Goal: Information Seeking & Learning: Learn about a topic

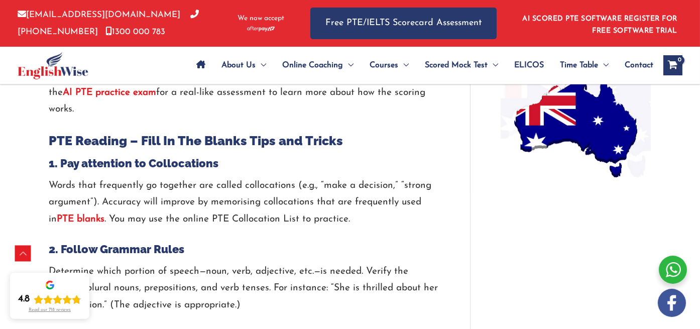
scroll to position [857, 0]
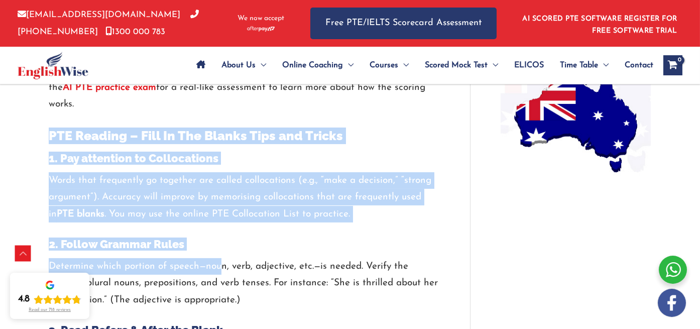
drag, startPoint x: 49, startPoint y: 134, endPoint x: 214, endPoint y: 272, distance: 215.5
click at [411, 235] on div at bounding box center [244, 230] width 391 height 15
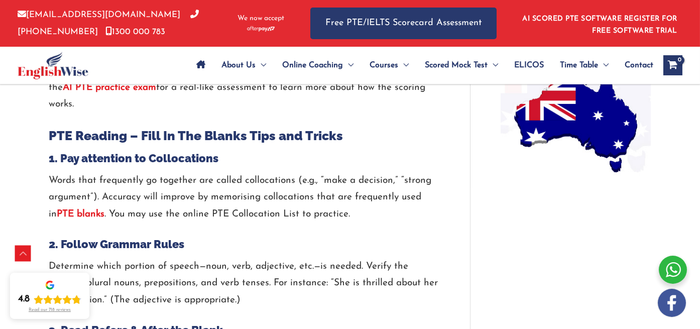
drag, startPoint x: 49, startPoint y: 131, endPoint x: 256, endPoint y: 299, distance: 266.9
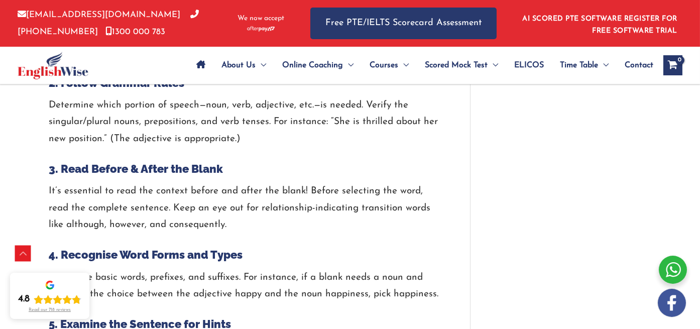
scroll to position [989, 0]
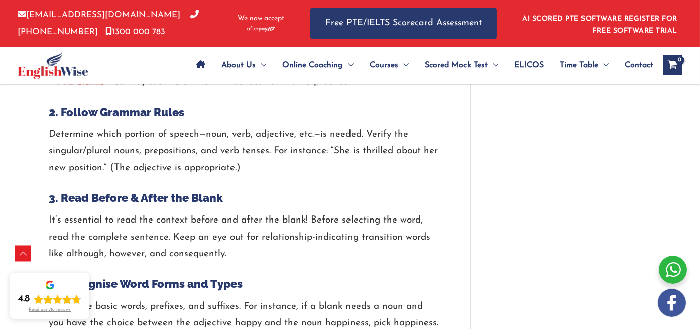
click at [281, 192] on h4 "3. Read Before & After the Blank" at bounding box center [244, 197] width 391 height 13
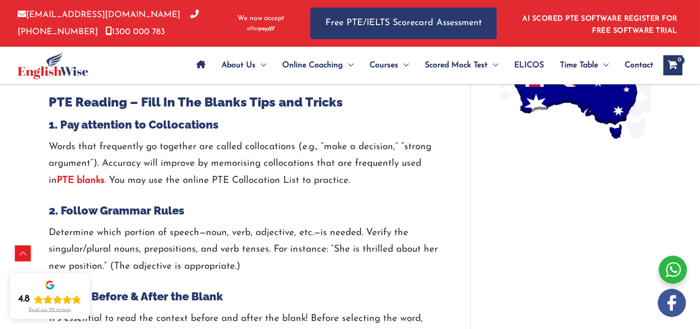
scroll to position [871, 0]
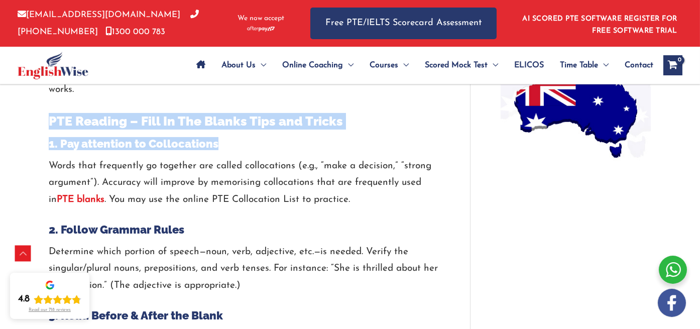
drag, startPoint x: 49, startPoint y: 121, endPoint x: 225, endPoint y: 144, distance: 177.4
copy div "PTE Reading – Fill In The Blanks Tips and Tricks 1. Pay attention to Collocatio…"
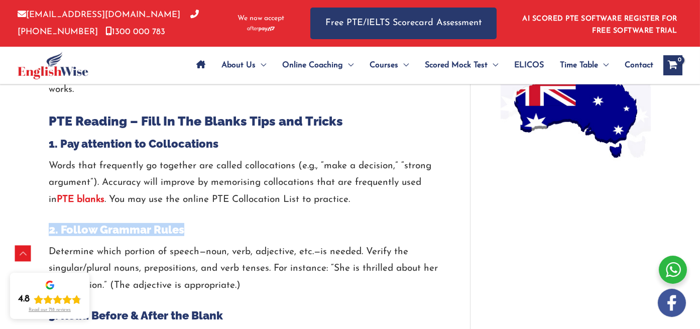
drag, startPoint x: 49, startPoint y: 231, endPoint x: 182, endPoint y: 235, distance: 133.2
click at [182, 235] on h4 "2. Follow Grammar Rules" at bounding box center [244, 229] width 391 height 13
copy h4 "2. Follow Grammar Rules"
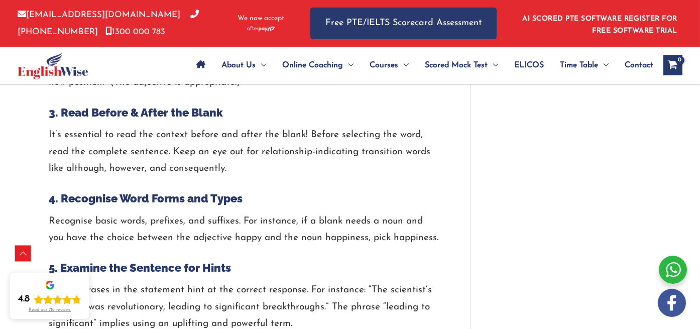
scroll to position [1072, 0]
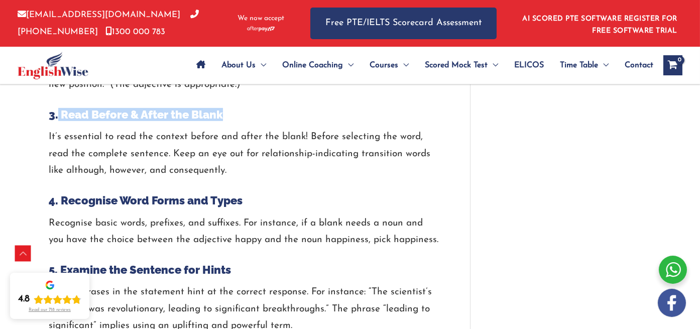
drag, startPoint x: 59, startPoint y: 116, endPoint x: 232, endPoint y: 117, distance: 173.4
click at [232, 117] on h4 "3. Read Before & After the Blank" at bounding box center [244, 114] width 391 height 13
copy h4 "Read Before & After the Blank"
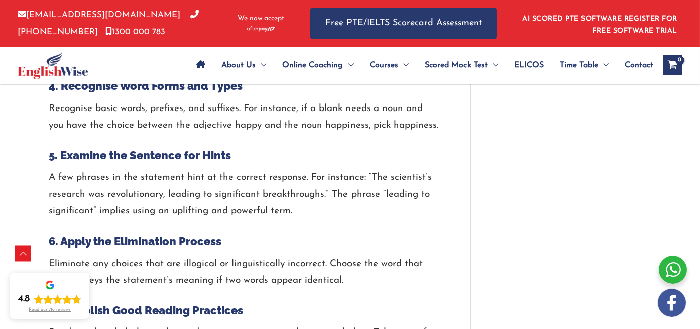
scroll to position [1206, 0]
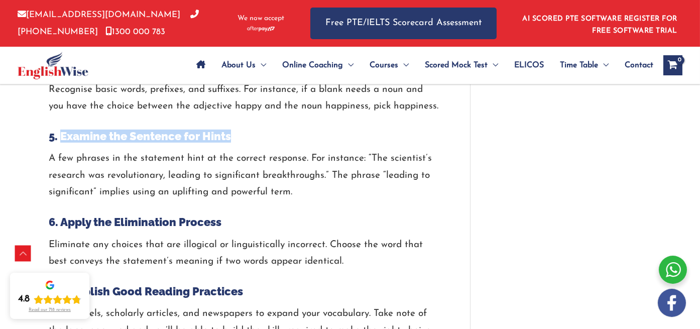
drag, startPoint x: 60, startPoint y: 135, endPoint x: 237, endPoint y: 143, distance: 176.5
copy h4 "Examine the Sentence for Hints"
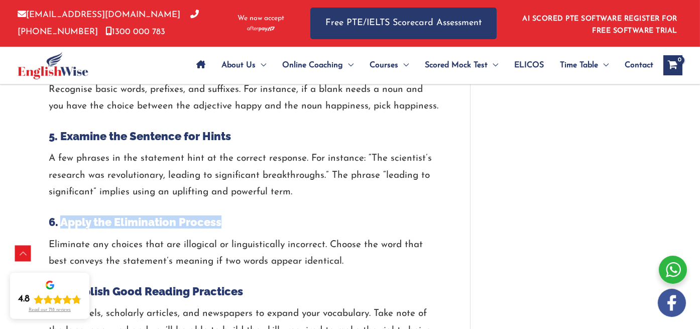
drag, startPoint x: 61, startPoint y: 220, endPoint x: 245, endPoint y: 229, distance: 184.1
copy h4 "Apply the Elimination Process"
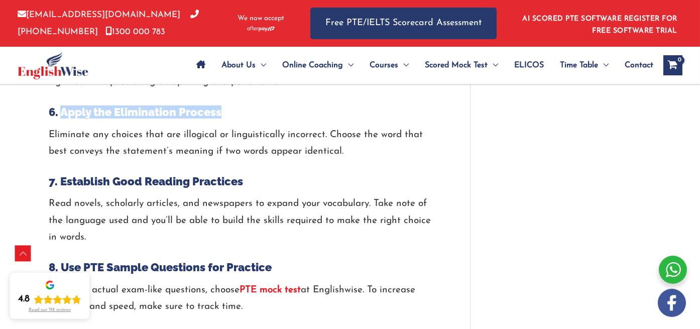
scroll to position [1317, 0]
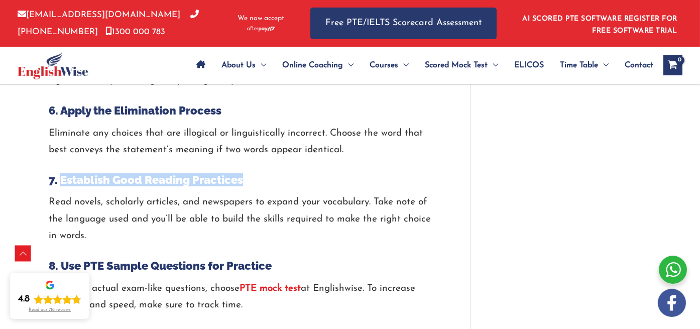
drag, startPoint x: 59, startPoint y: 180, endPoint x: 274, endPoint y: 188, distance: 214.7
copy h4 "Establish Good Reading Practices"
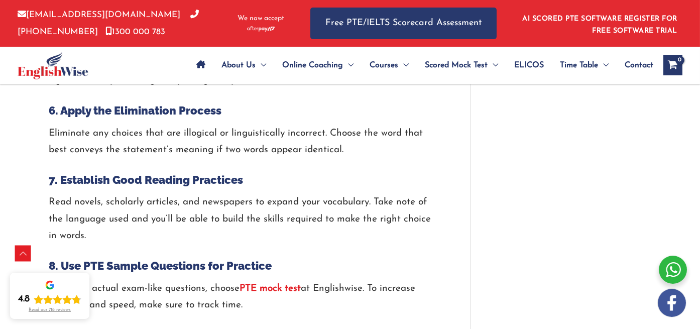
click at [356, 296] on p "To obtain actual exam-like questions, choose PTE mock test at Englishwise. To i…" at bounding box center [244, 297] width 391 height 34
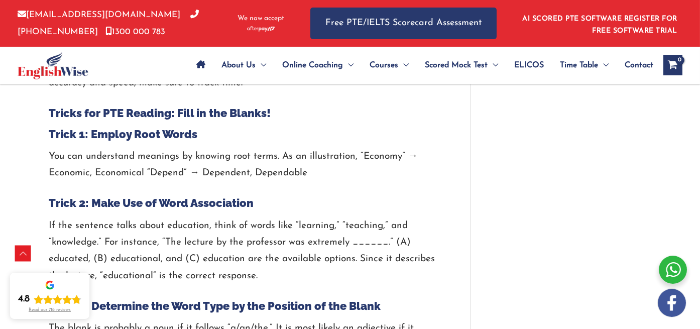
scroll to position [1541, 0]
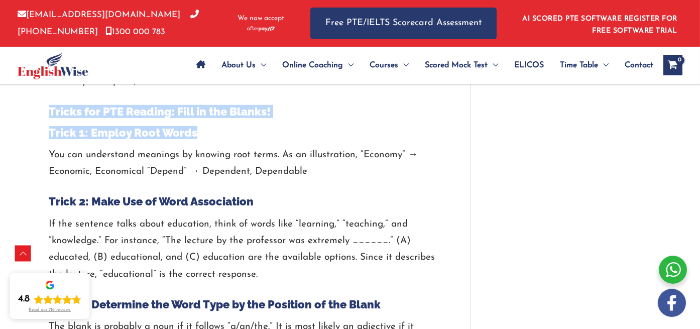
drag, startPoint x: 49, startPoint y: 110, endPoint x: 227, endPoint y: 130, distance: 178.9
copy div "Tricks for PTE Reading: Fill in the Blanks! Trick 1: Employ Root Words"
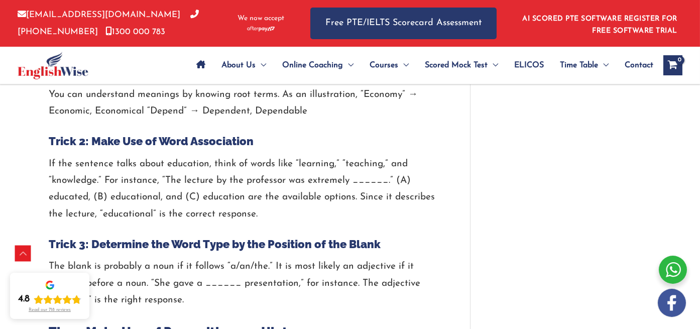
scroll to position [1606, 0]
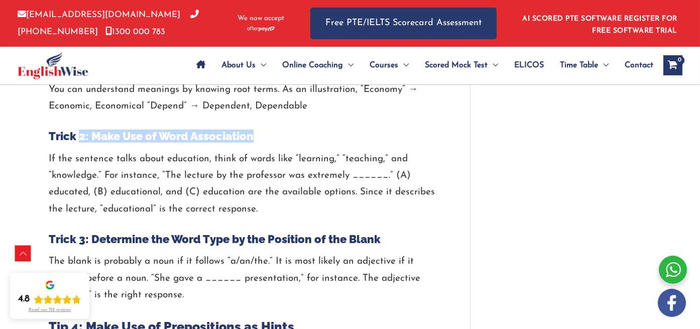
drag, startPoint x: 79, startPoint y: 136, endPoint x: 254, endPoint y: 140, distance: 174.9
click at [254, 140] on h4 "Trick 2: Make Use of Word Association" at bounding box center [244, 136] width 391 height 13
copy h4 "2: Make Use of Word Association"
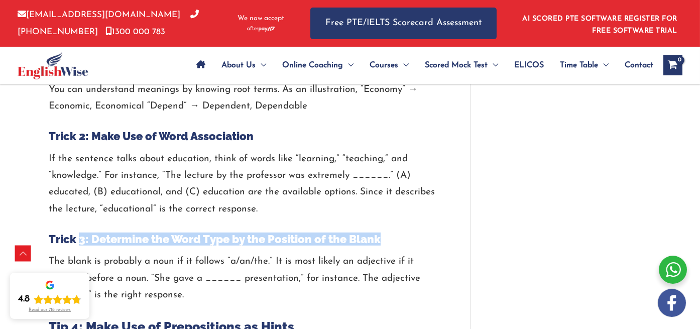
drag, startPoint x: 80, startPoint y: 239, endPoint x: 386, endPoint y: 240, distance: 306.0
click at [386, 240] on h4 "Trick 3: Determine the Word Type by the Position of the Blank" at bounding box center [244, 239] width 391 height 13
copy h4 "3: Determine the Word Type by the Position of the Blank"
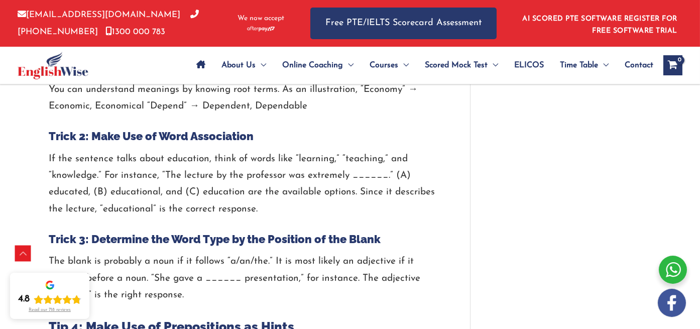
click at [517, 249] on div "PTE Reading Fill in the Blanks: Tips, Templates & Examples / PTE / By englishwi…" at bounding box center [350, 271] width 623 height 3551
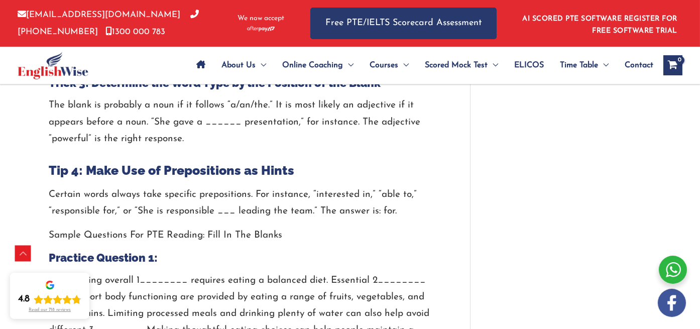
scroll to position [1785, 0]
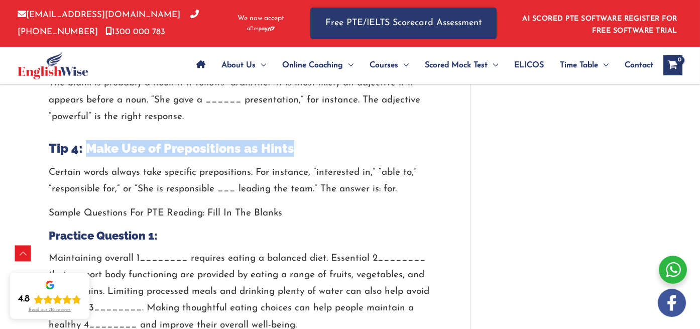
drag, startPoint x: 83, startPoint y: 146, endPoint x: 300, endPoint y: 145, distance: 216.6
click at [300, 145] on h2 "Tip 4: Make Use of Prepositions as Hints" at bounding box center [244, 148] width 391 height 17
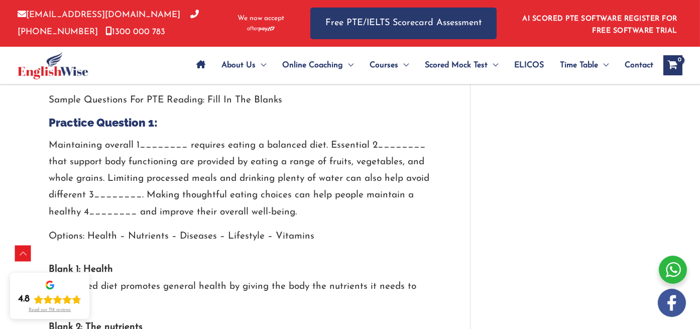
scroll to position [1903, 0]
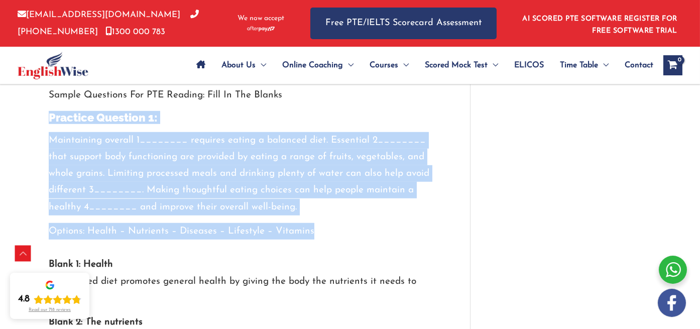
drag, startPoint x: 50, startPoint y: 117, endPoint x: 324, endPoint y: 227, distance: 295.8
click at [324, 227] on div "It takes practice and a solid command of vocabulary, grammar, and context to sc…" at bounding box center [244, 122] width 391 height 3120
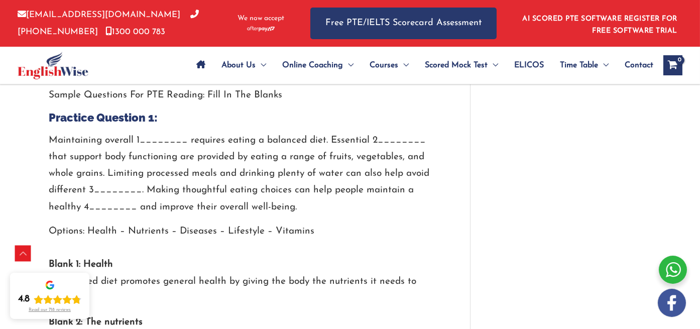
click at [425, 241] on p "Options: Health – Nutrients – Diseases – Lifestyle – Vitamins Blank 1: Health A…" at bounding box center [244, 264] width 391 height 83
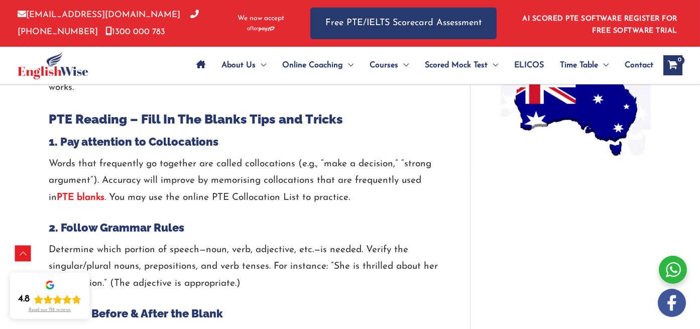
scroll to position [840, 0]
